Goal: Check status: Check status

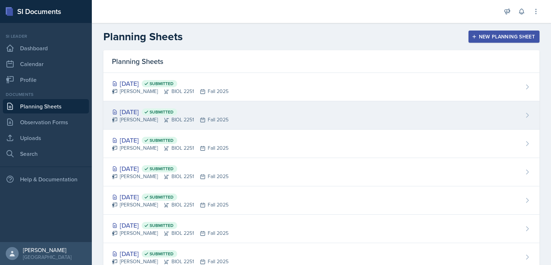
click at [157, 112] on div "[DATE] Submitted" at bounding box center [170, 112] width 117 height 10
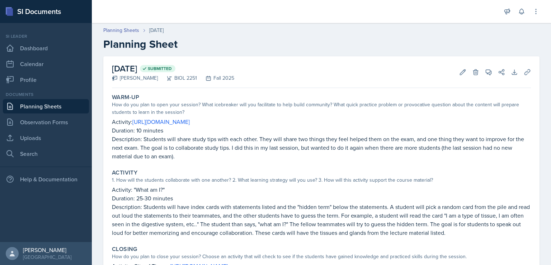
click at [70, 101] on link "Planning Sheets" at bounding box center [46, 106] width 86 height 14
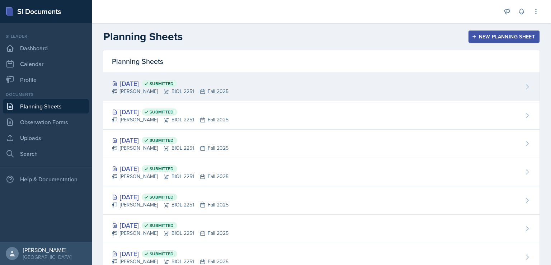
click at [131, 82] on div "[DATE] Submitted" at bounding box center [170, 84] width 117 height 10
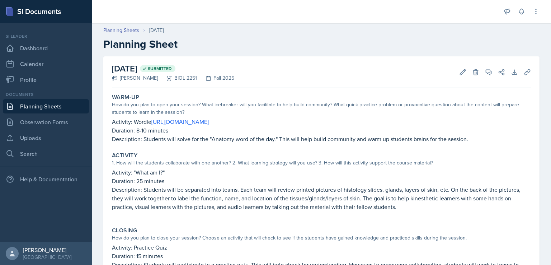
click at [51, 104] on link "Planning Sheets" at bounding box center [46, 106] width 86 height 14
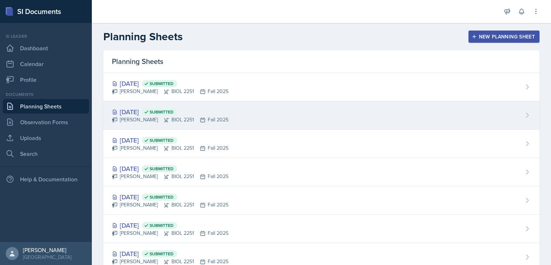
click at [133, 107] on div "[DATE] Submitted" at bounding box center [170, 112] width 117 height 10
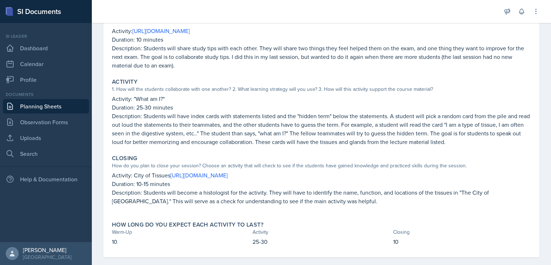
click at [47, 107] on link "Planning Sheets" at bounding box center [46, 106] width 86 height 14
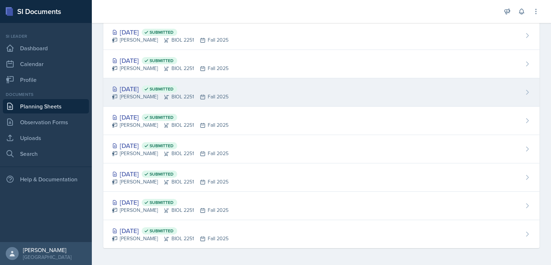
click at [138, 86] on div "[DATE] Submitted" at bounding box center [170, 89] width 117 height 10
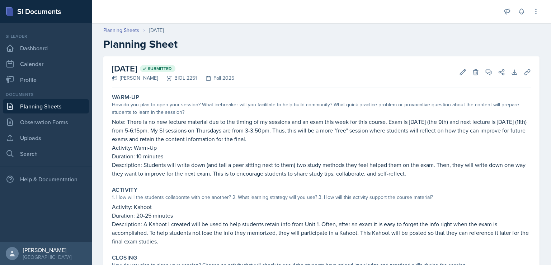
click at [73, 103] on link "Planning Sheets" at bounding box center [46, 106] width 86 height 14
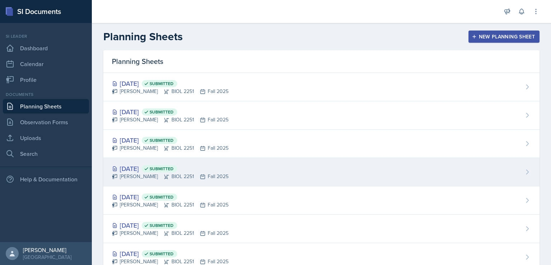
click at [142, 170] on div "[DATE] Submitted" at bounding box center [170, 169] width 117 height 10
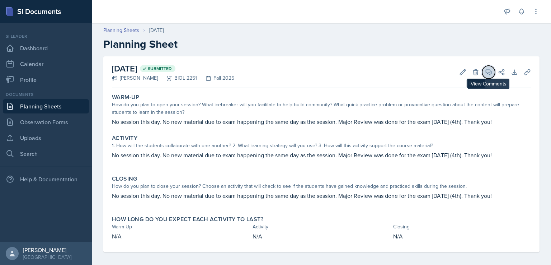
click at [482, 72] on button "View Comments" at bounding box center [488, 72] width 13 height 13
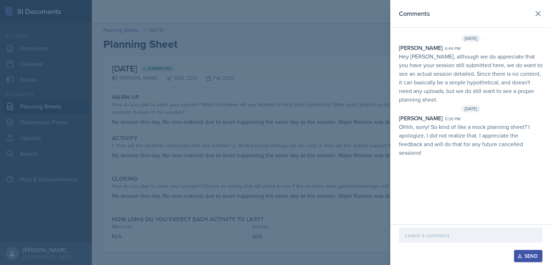
click at [272, 121] on div at bounding box center [275, 132] width 551 height 265
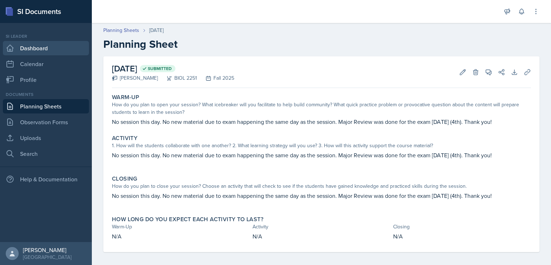
click at [39, 49] on link "Dashboard" at bounding box center [46, 48] width 86 height 14
